Goal: Navigation & Orientation: Find specific page/section

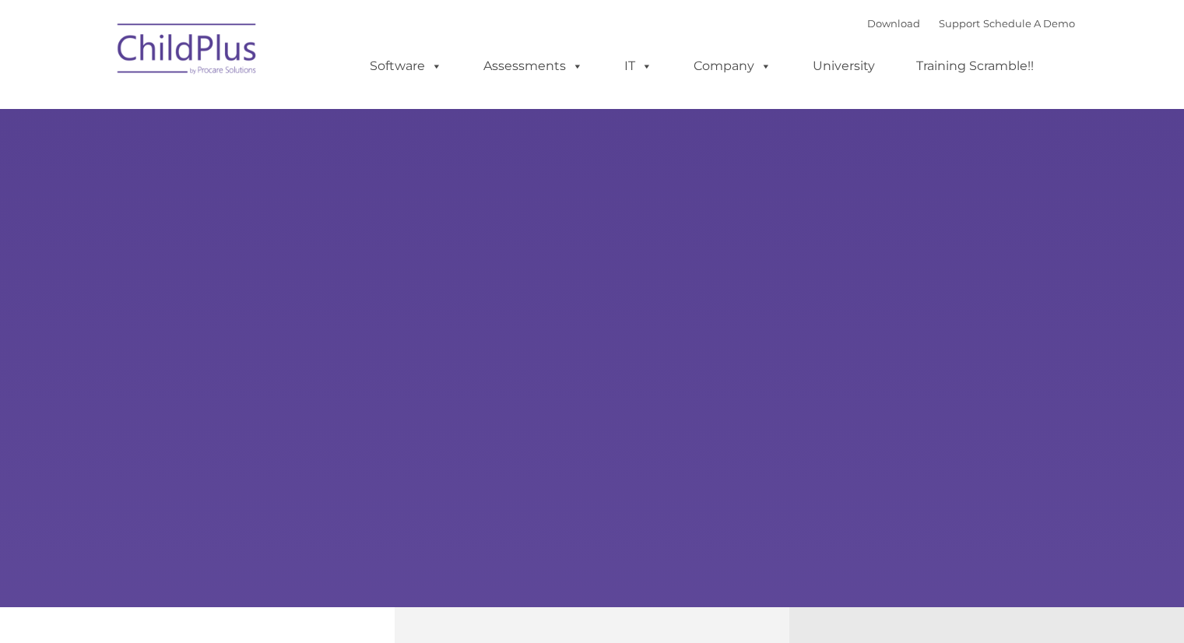
type input ""
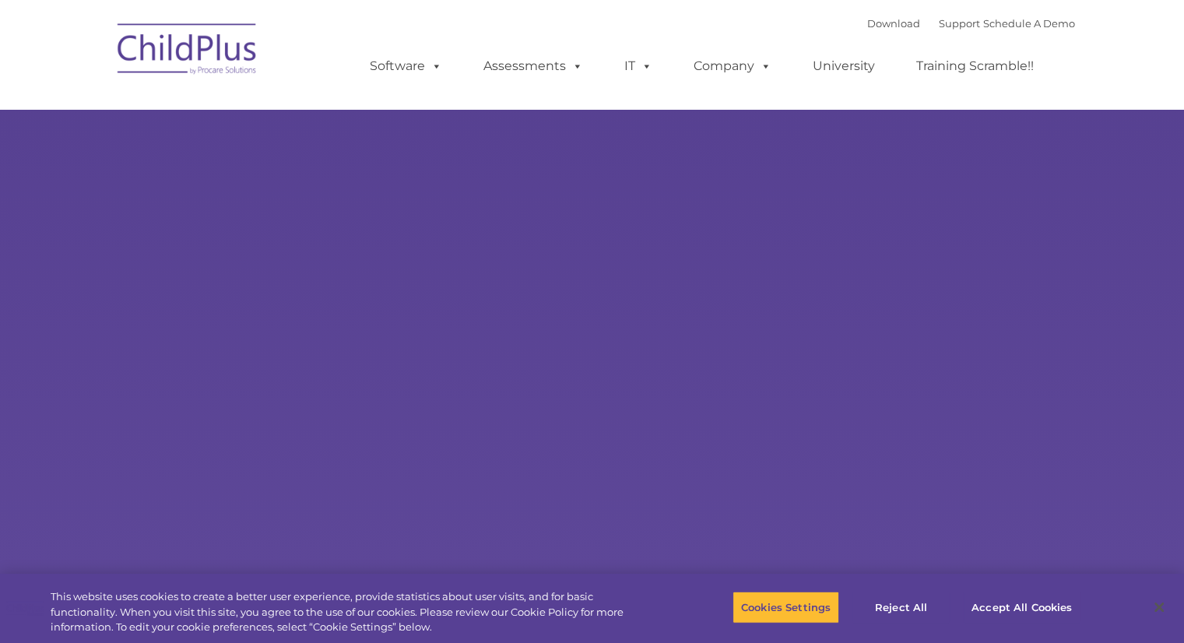
select select "MEDIUM"
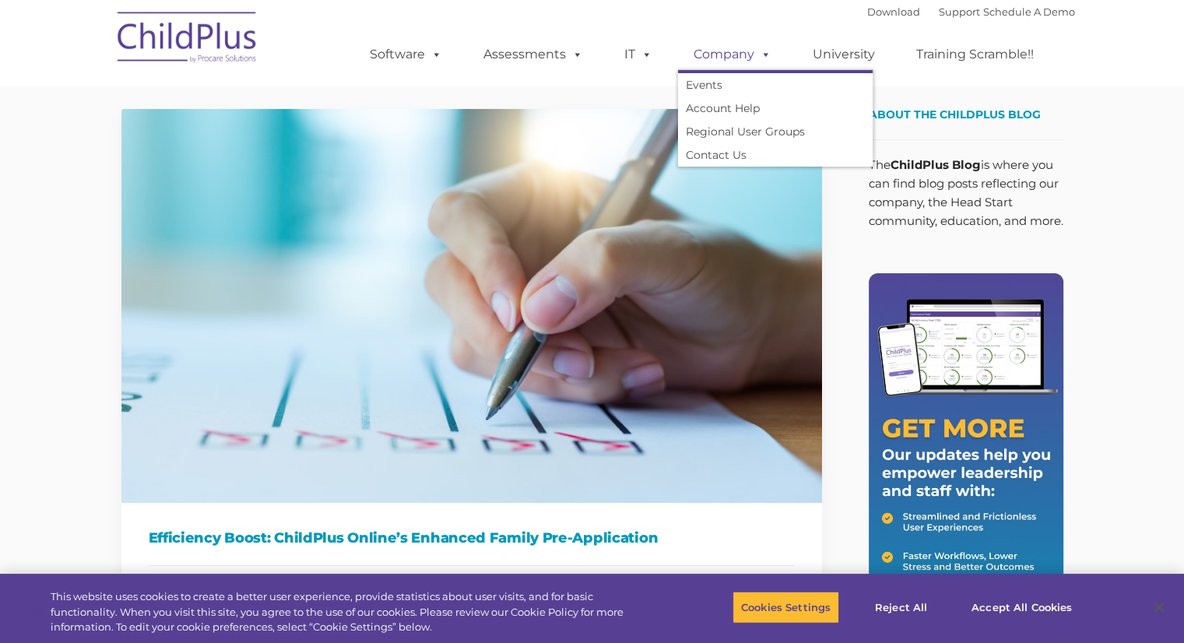
click at [738, 47] on link "Company" at bounding box center [732, 54] width 109 height 31
